Goal: Task Accomplishment & Management: Manage account settings

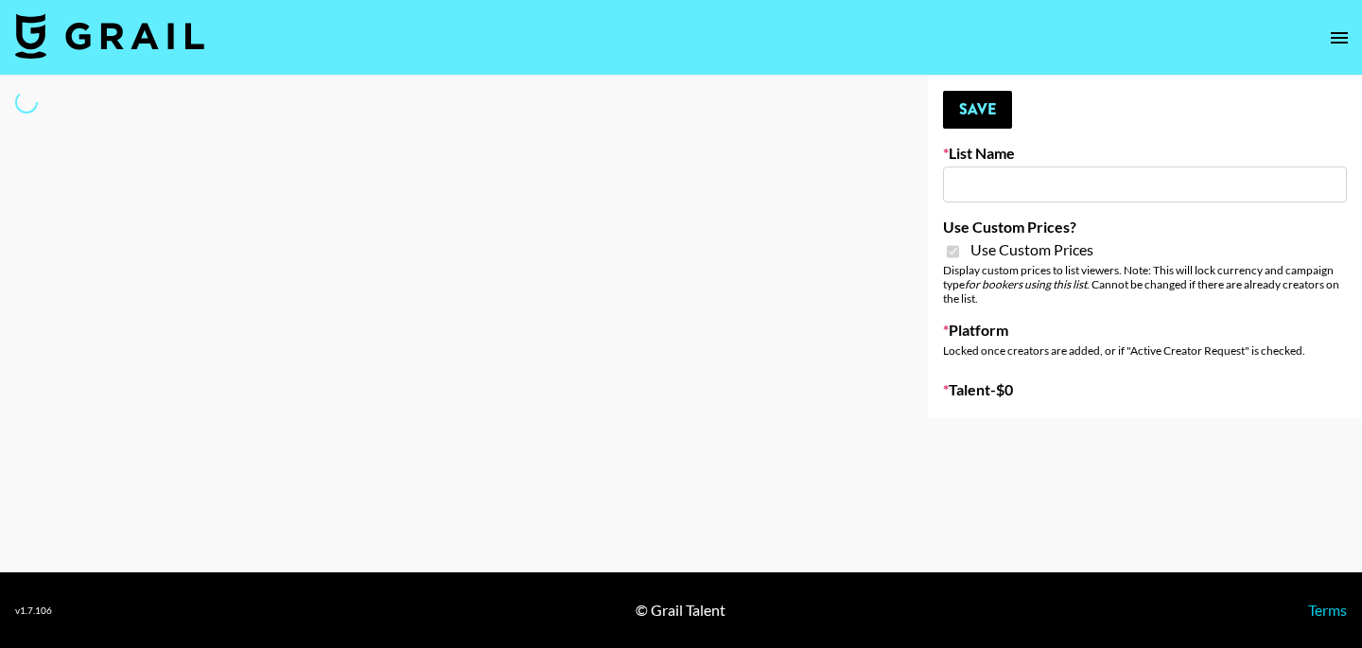
type input "Halovida ([DATE])"
checkbox input "true"
select select "Brand"
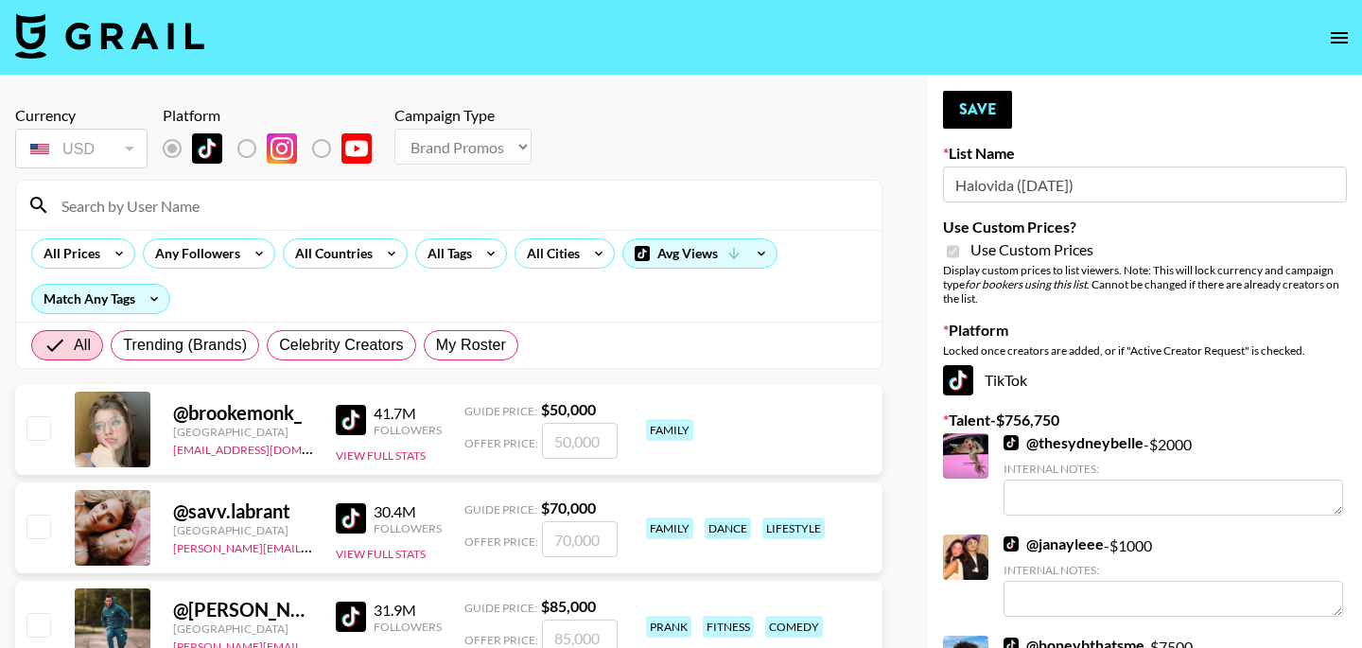
click at [213, 215] on input at bounding box center [460, 205] width 820 height 30
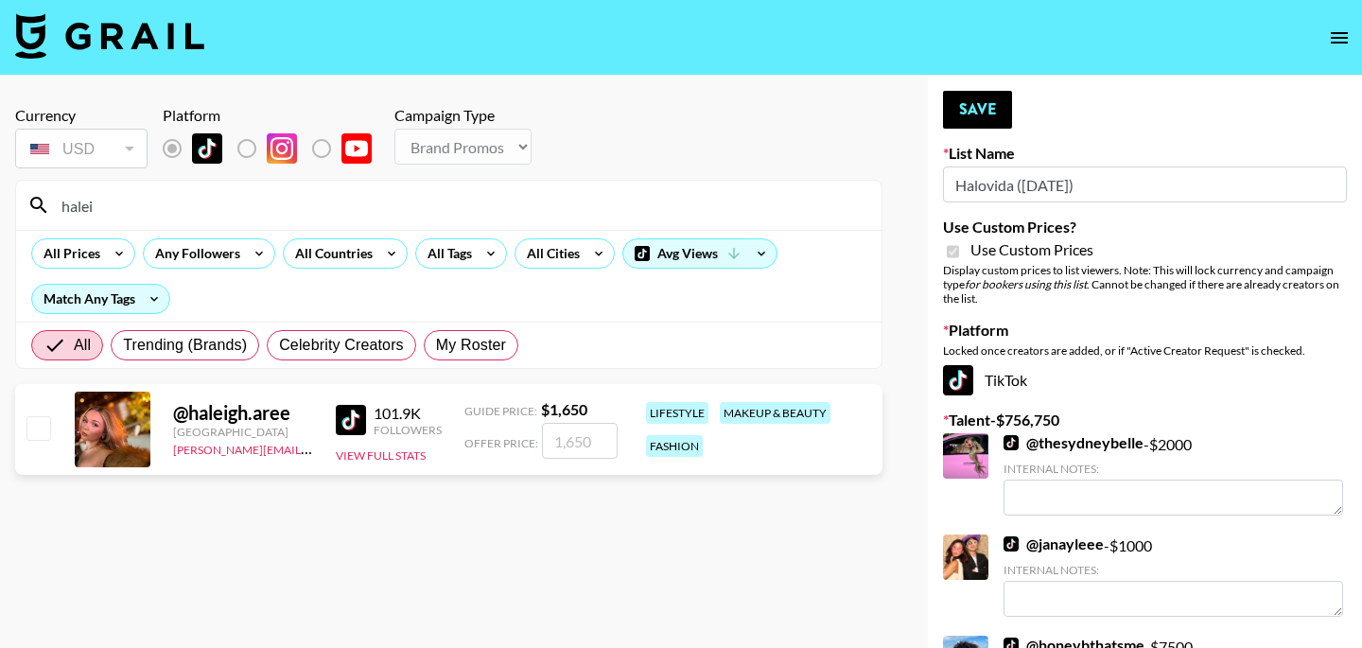
type input "halei"
click at [36, 431] on input "checkbox" at bounding box center [37, 427] width 23 height 23
checkbox input "true"
type input "1650"
click at [161, 207] on input "halei" at bounding box center [460, 205] width 820 height 30
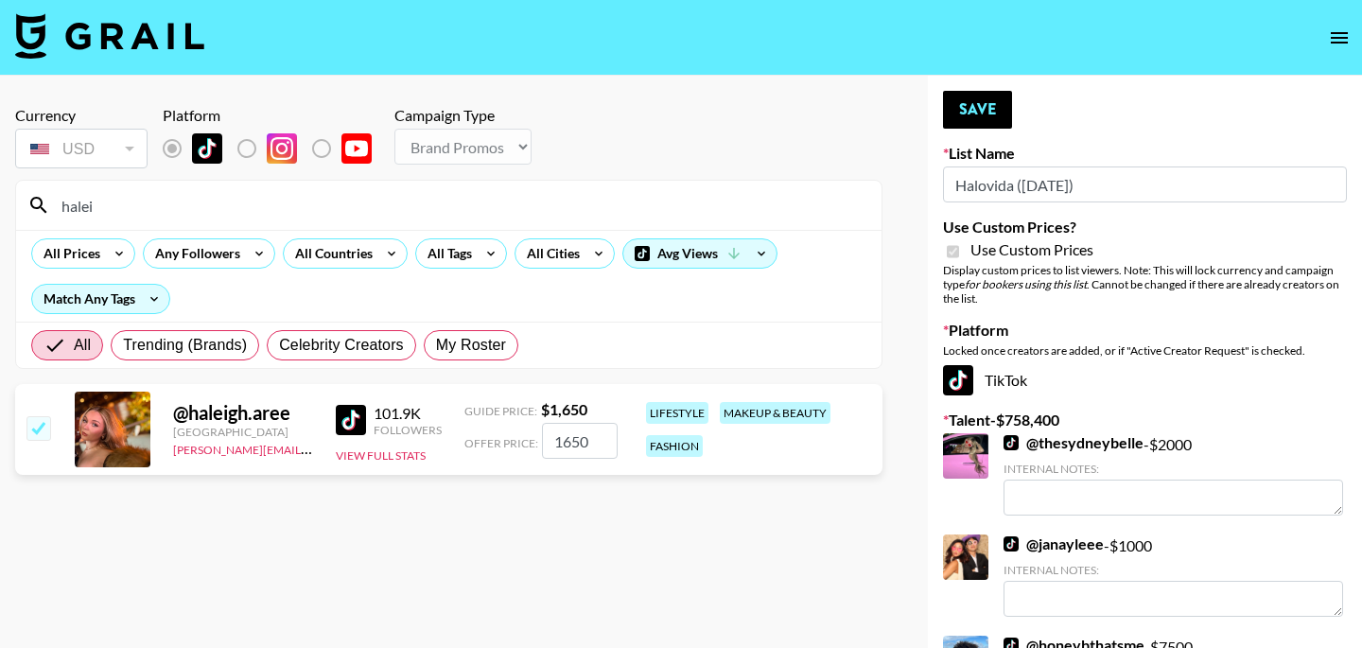
click at [161, 207] on input "halei" at bounding box center [460, 205] width 820 height 30
click at [977, 115] on button "Save" at bounding box center [977, 110] width 69 height 38
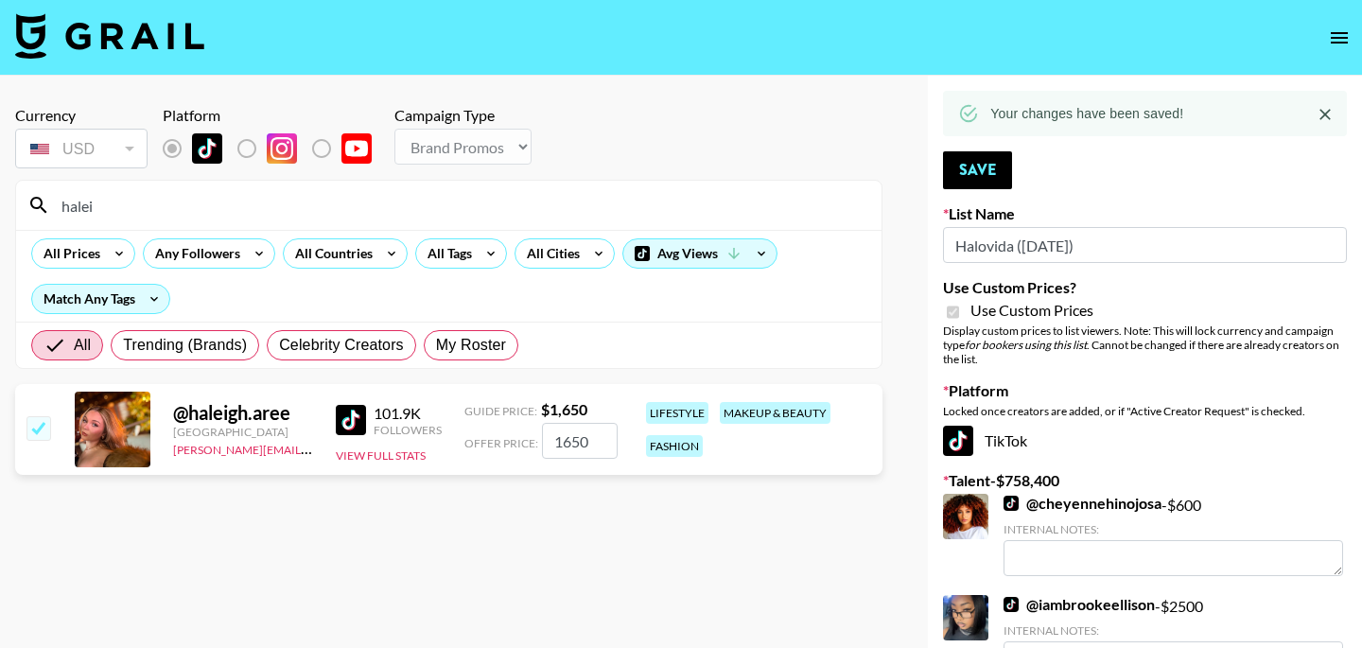
click at [534, 215] on input "halei" at bounding box center [460, 205] width 820 height 30
type input "h"
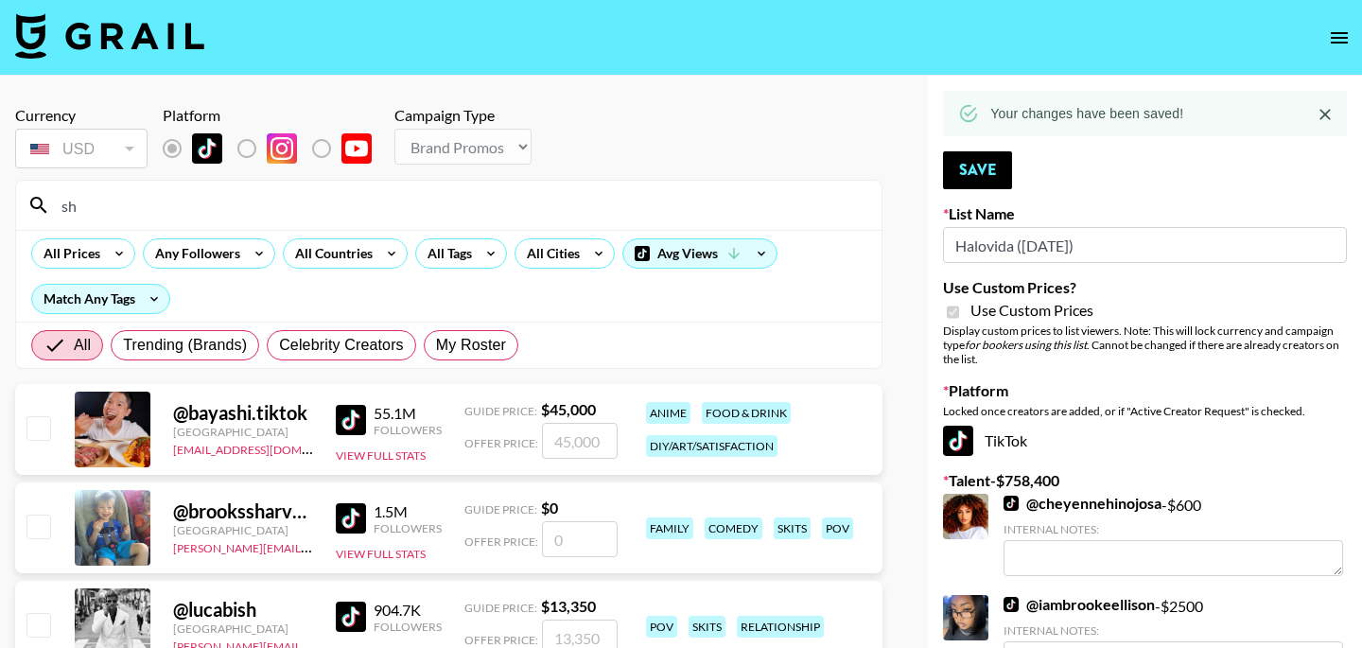
type input "s"
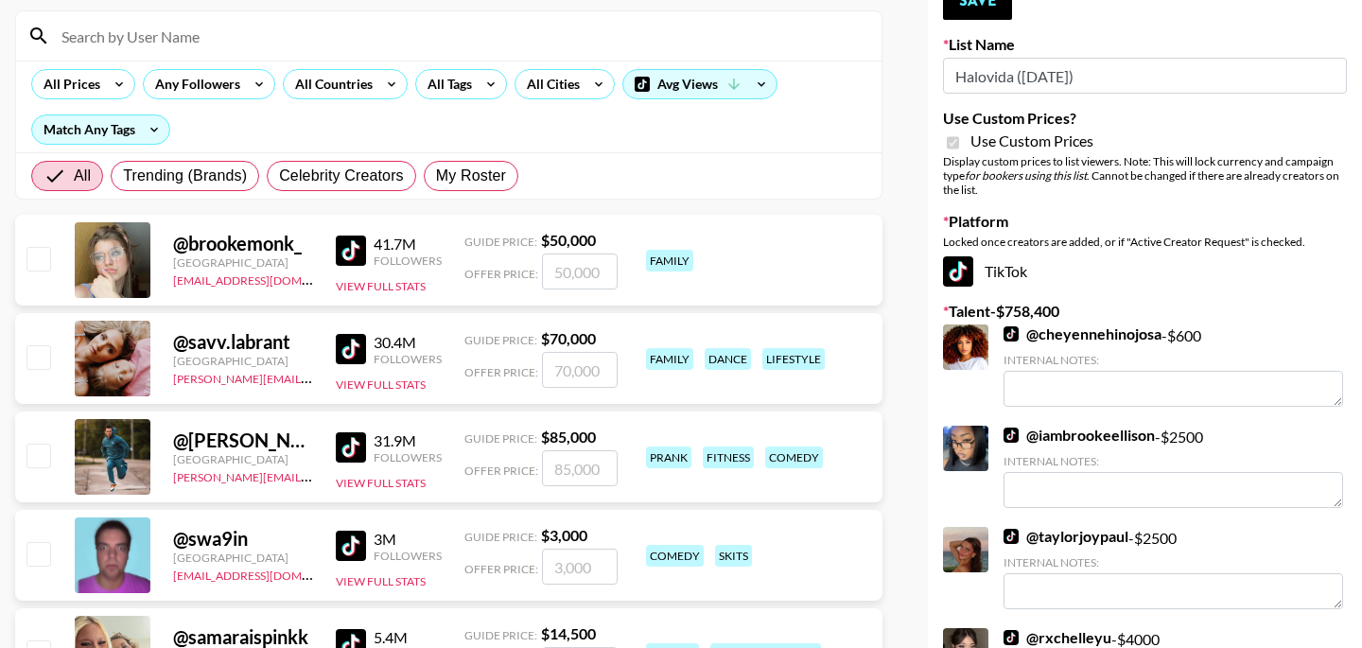
scroll to position [170, 0]
click at [496, 178] on span "My Roster" at bounding box center [471, 175] width 70 height 23
click at [436, 175] on input "My Roster" at bounding box center [436, 175] width 0 height 0
radio input "true"
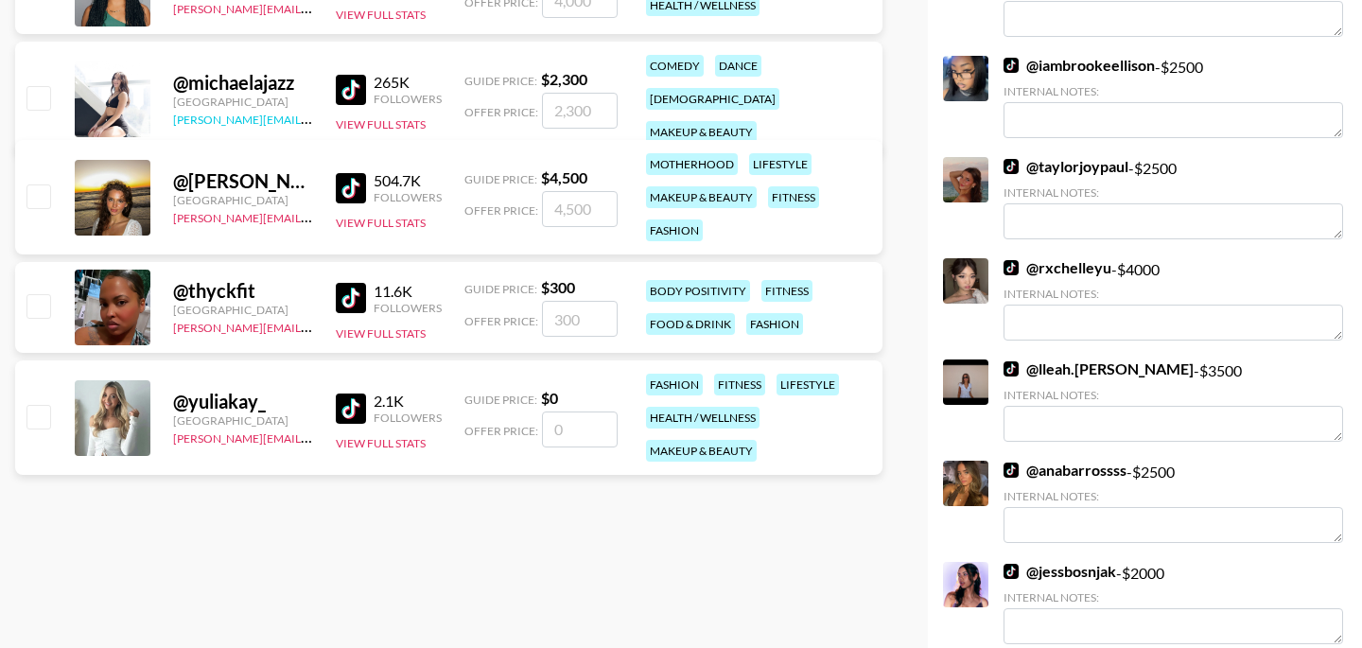
scroll to position [540, 0]
click at [38, 424] on input "checkbox" at bounding box center [37, 415] width 23 height 23
checkbox input "false"
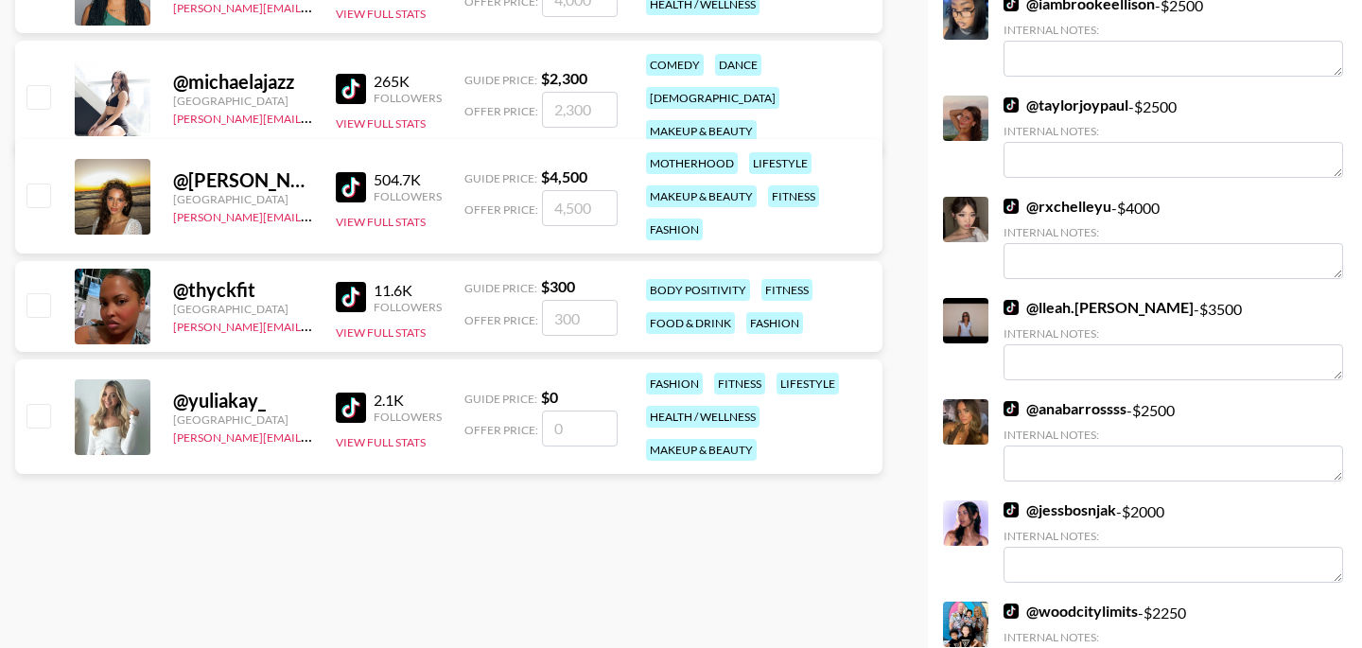
click at [585, 414] on input "number" at bounding box center [580, 429] width 76 height 36
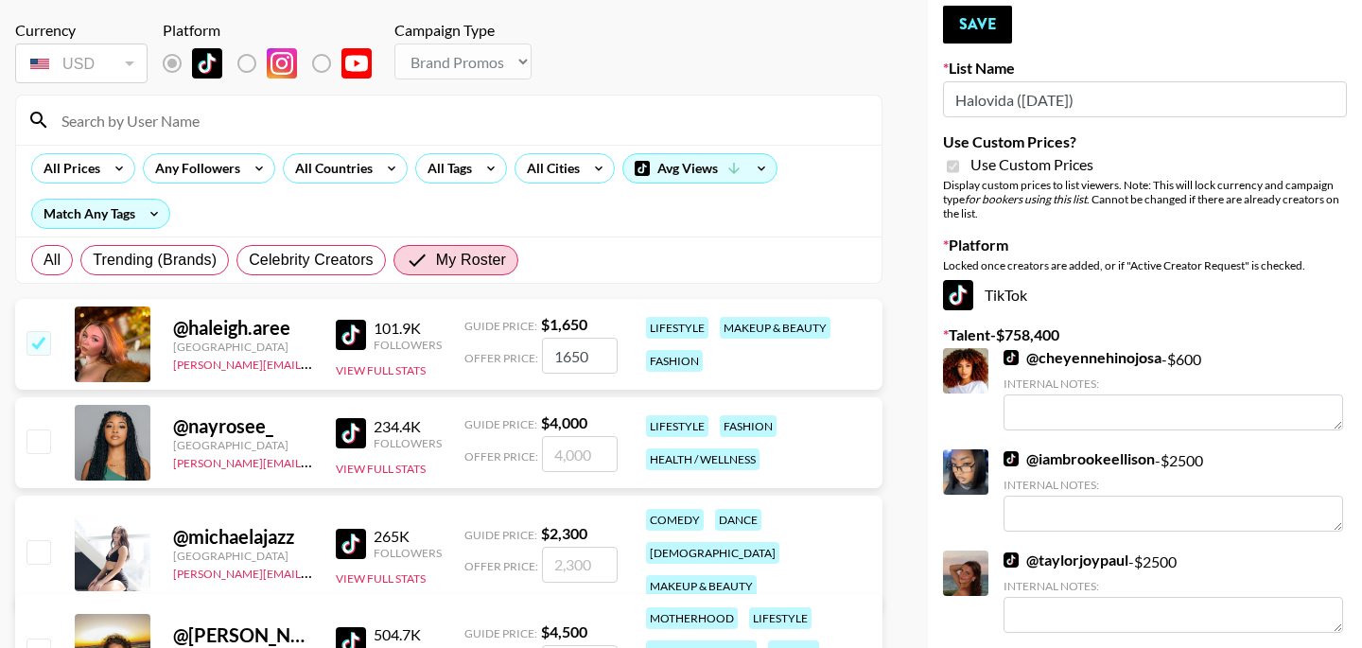
scroll to position [0, 0]
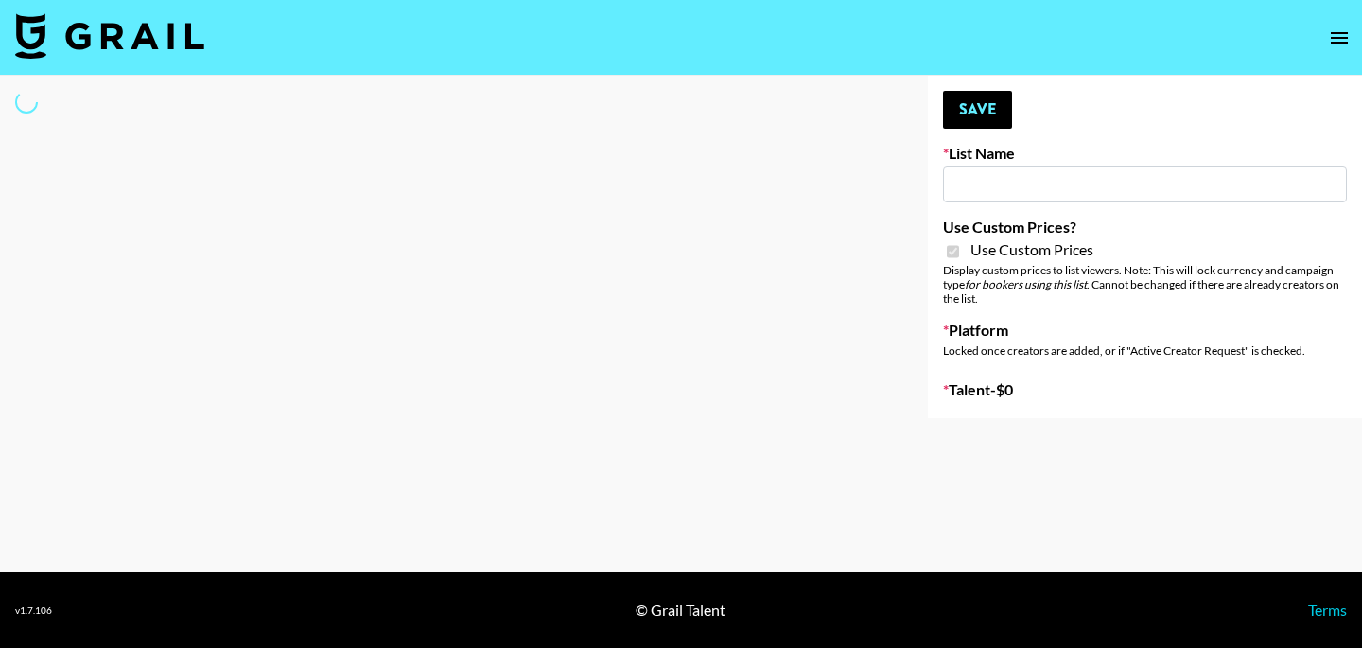
type input "Hily ([DATE])"
checkbox input "true"
select select "Brand"
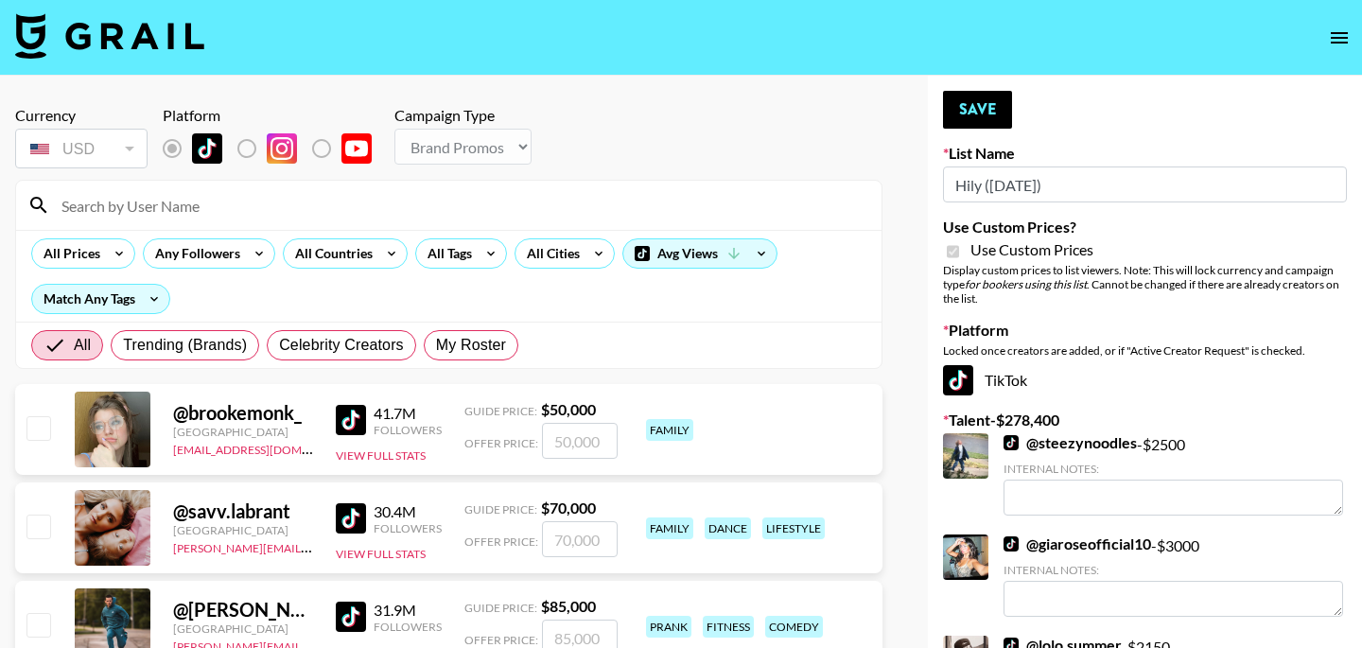
click at [382, 201] on input at bounding box center [460, 205] width 820 height 30
click at [461, 350] on span "My Roster" at bounding box center [471, 345] width 70 height 23
click at [436, 345] on input "My Roster" at bounding box center [436, 345] width 0 height 0
radio input "true"
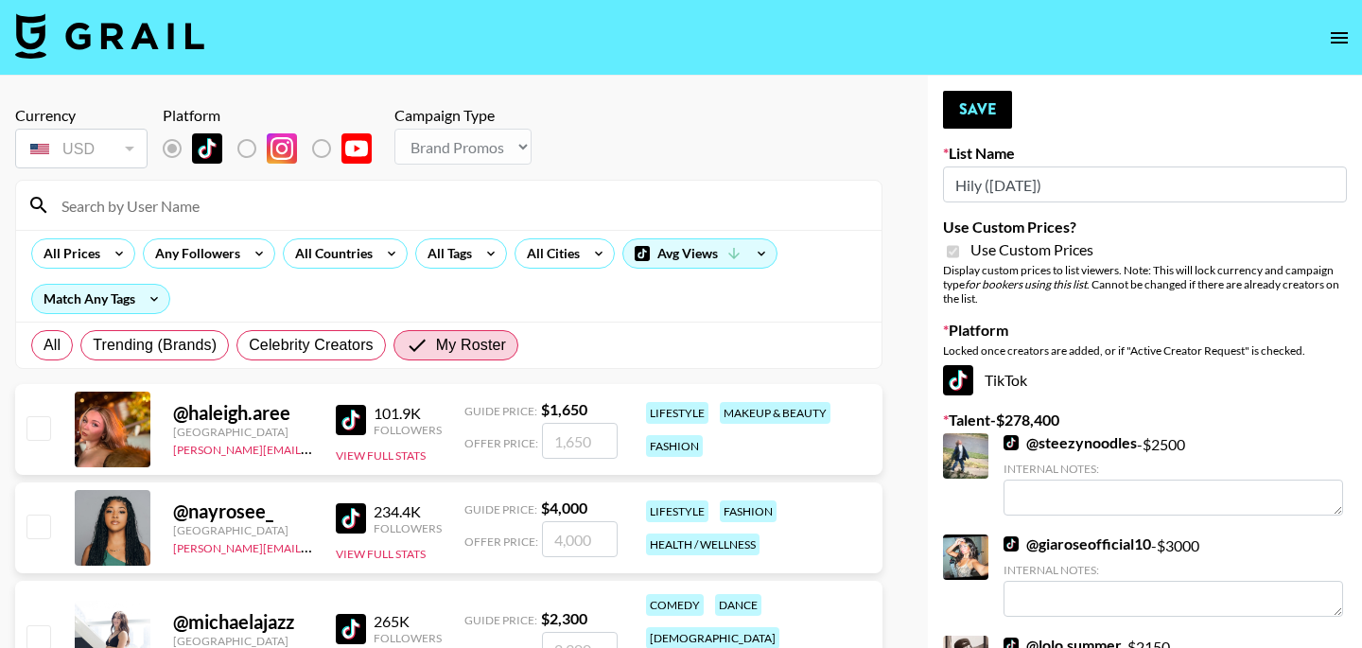
click at [29, 431] on input "checkbox" at bounding box center [37, 427] width 23 height 23
checkbox input "true"
type input "1650"
click at [985, 117] on button "Save" at bounding box center [977, 110] width 69 height 38
